Goal: Information Seeking & Learning: Learn about a topic

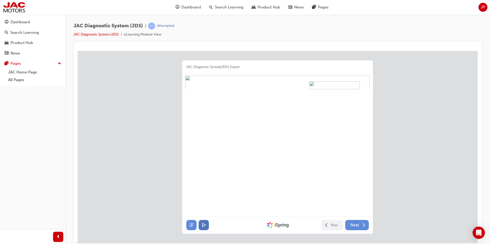
click at [206, 224] on icon at bounding box center [203, 225] width 5 height 5
click at [357, 224] on span "Next" at bounding box center [354, 225] width 9 height 5
click at [201, 222] on button at bounding box center [203, 225] width 10 height 10
click at [191, 225] on icon at bounding box center [191, 225] width 5 height 5
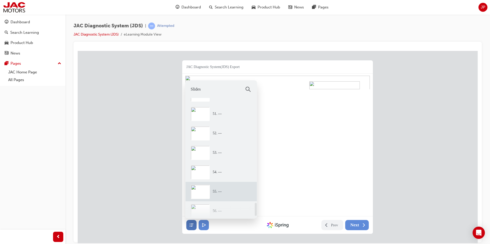
scroll to position [982, 0]
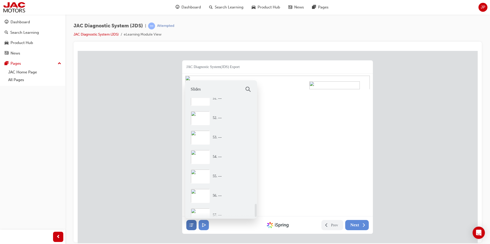
click at [142, 190] on div "JAC Diagnostic System(JDS) Export MP5 Version Update Prev Next Created with iSp…" at bounding box center [278, 138] width 400 height 174
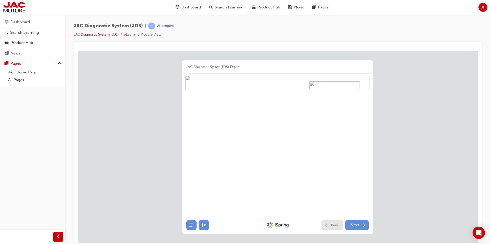
click at [329, 226] on button "Prev" at bounding box center [332, 225] width 22 height 10
click at [356, 224] on span "Next" at bounding box center [354, 225] width 9 height 5
click at [357, 224] on span "Next" at bounding box center [354, 225] width 9 height 5
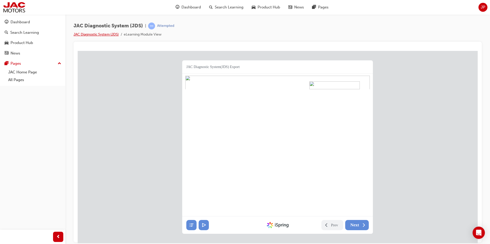
click at [94, 35] on link "JAC Diagnostic System (JDS)" at bounding box center [95, 34] width 45 height 4
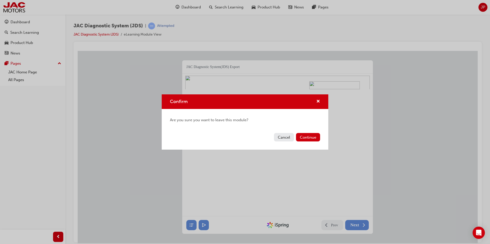
click at [285, 135] on button "Cancel" at bounding box center [284, 137] width 20 height 8
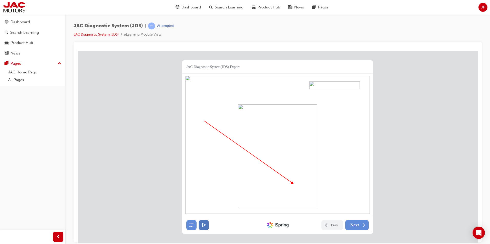
click at [202, 224] on icon at bounding box center [203, 225] width 3 height 3
click at [354, 222] on button "Next" at bounding box center [357, 225] width 24 height 10
